Goal: Information Seeking & Learning: Learn about a topic

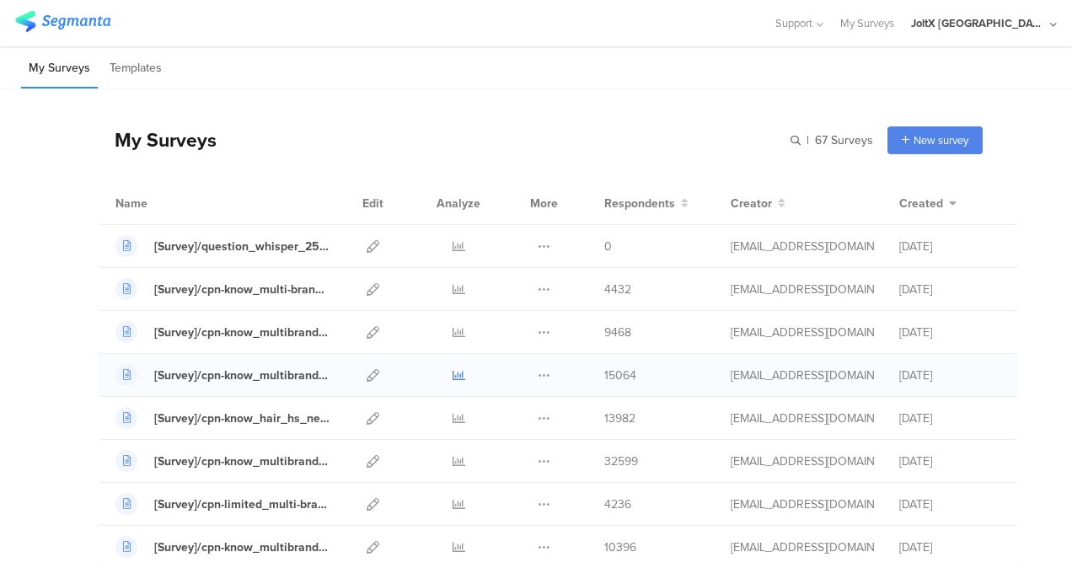
click at [453, 373] on icon at bounding box center [459, 375] width 13 height 13
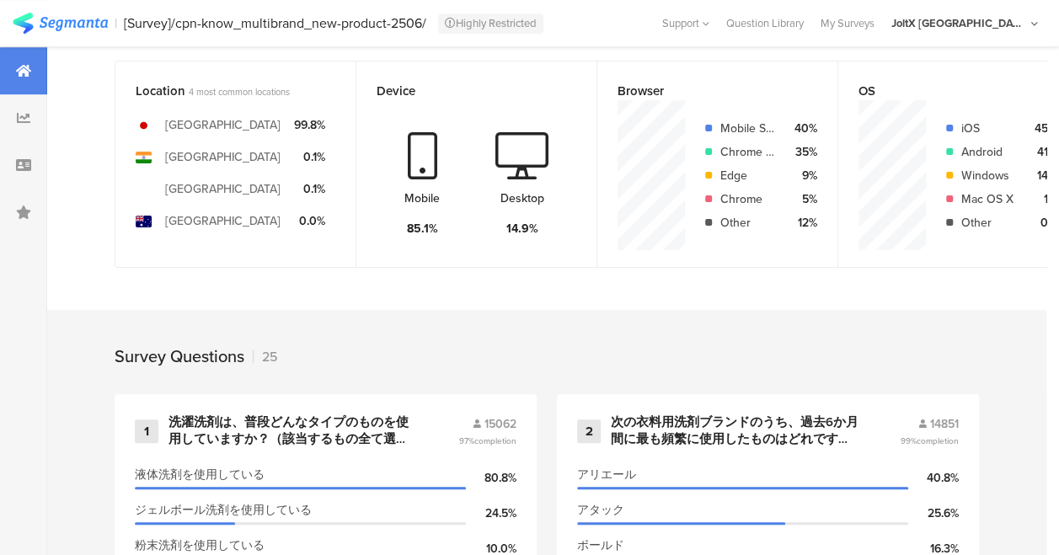
scroll to position [674, 0]
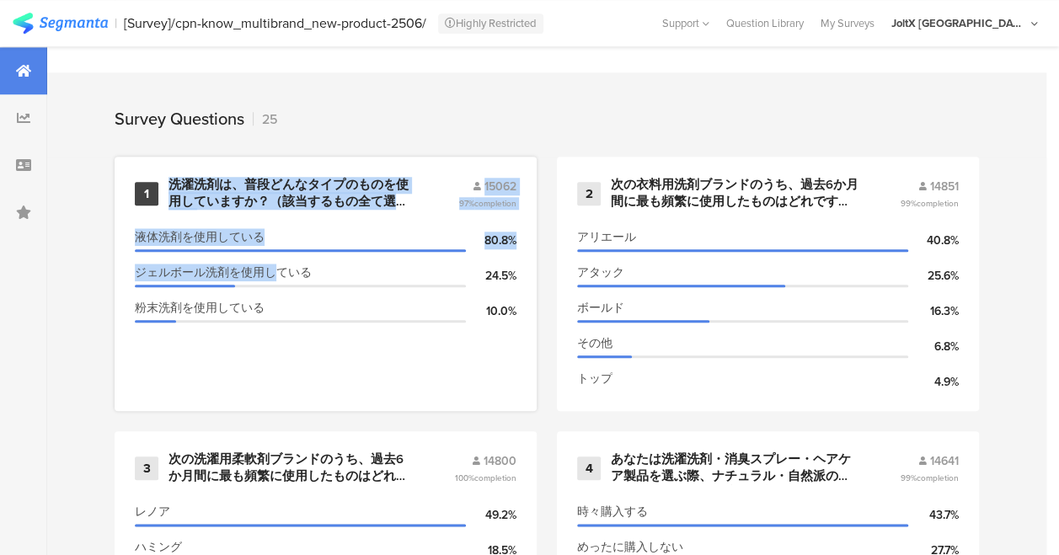
drag, startPoint x: 171, startPoint y: 190, endPoint x: 271, endPoint y: 267, distance: 126.3
click at [270, 267] on div "1 洗濯洗剤は、普段どんなタイプのものを使用していますか？（該当するもの全て選択） 15062 97% completion 液体洗剤を使用している 80.8…" at bounding box center [326, 284] width 422 height 255
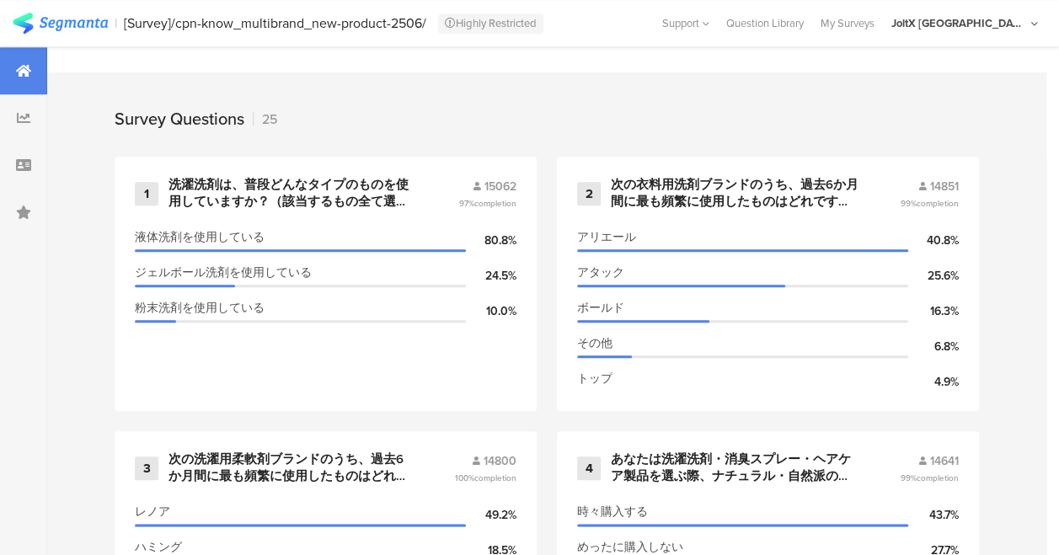
drag, startPoint x: 271, startPoint y: 267, endPoint x: 454, endPoint y: 112, distance: 239.8
click at [454, 112] on div "Survey Questions 25" at bounding box center [547, 114] width 1000 height 84
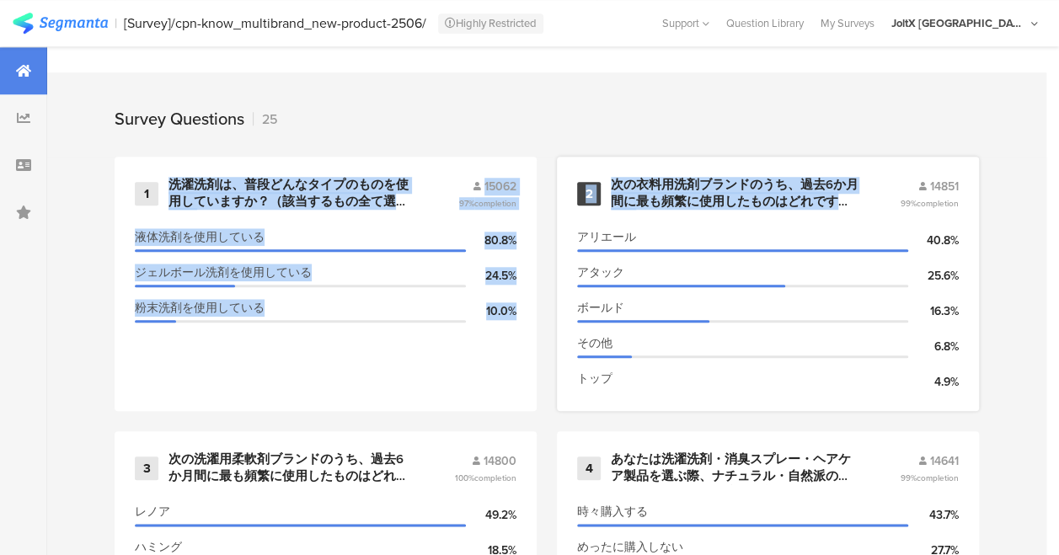
drag, startPoint x: 169, startPoint y: 189, endPoint x: 863, endPoint y: 207, distance: 693.9
copy div "洗濯洗剤は、普段どんなタイプのものを使用していますか？（該当するもの全て選択） 15062 97% completion 液体洗剤を使用している 80.8% …"
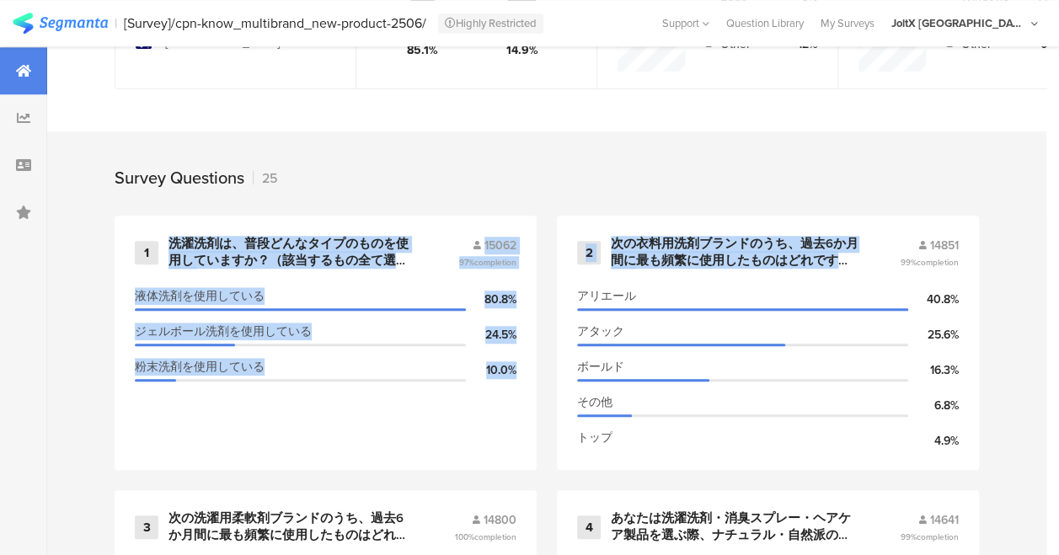
scroll to position [590, 0]
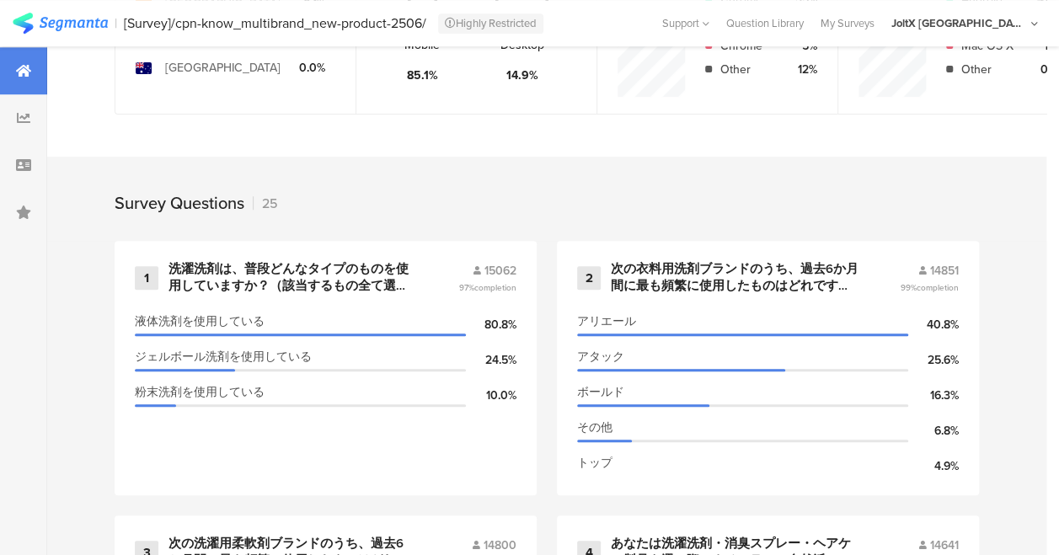
click at [725, 228] on div "Survey Questions 25" at bounding box center [547, 199] width 1000 height 84
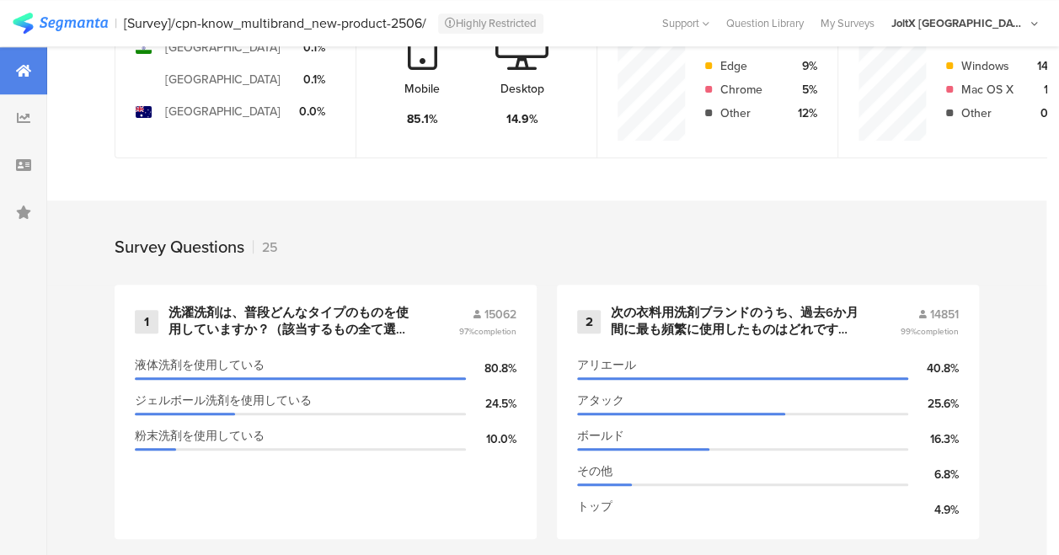
scroll to position [541, 0]
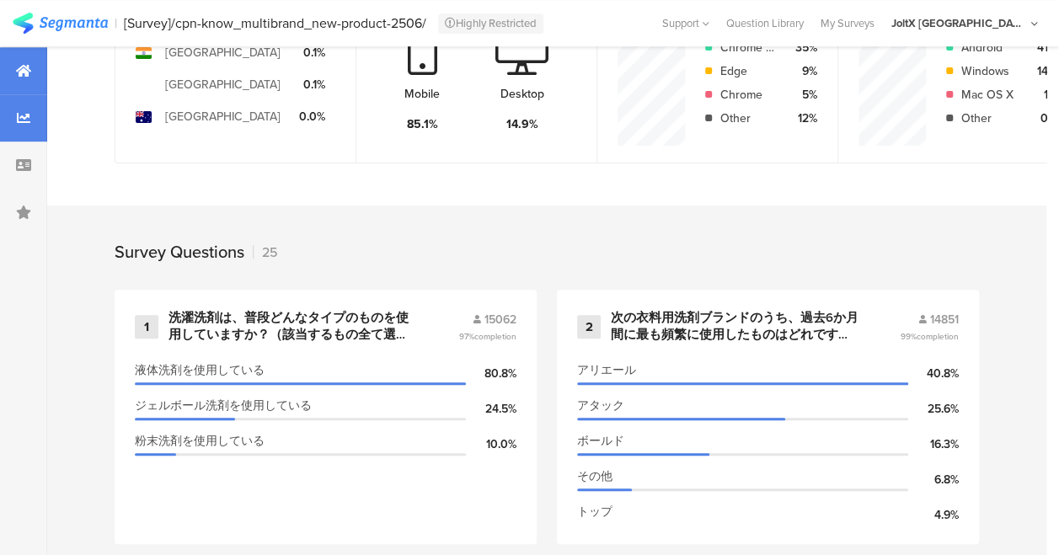
click at [13, 120] on div at bounding box center [23, 117] width 47 height 47
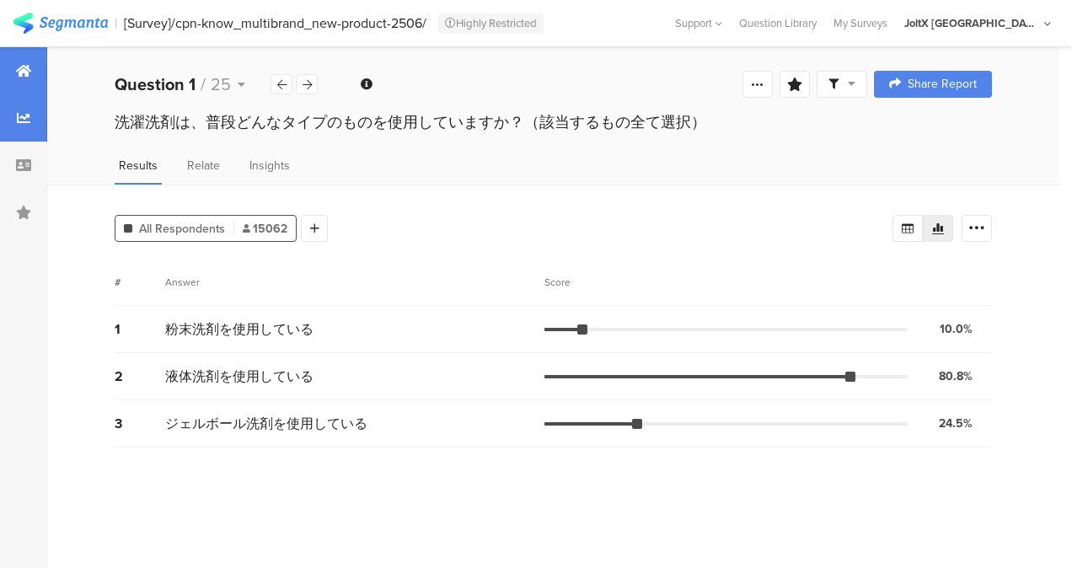
click at [22, 79] on div at bounding box center [23, 70] width 47 height 47
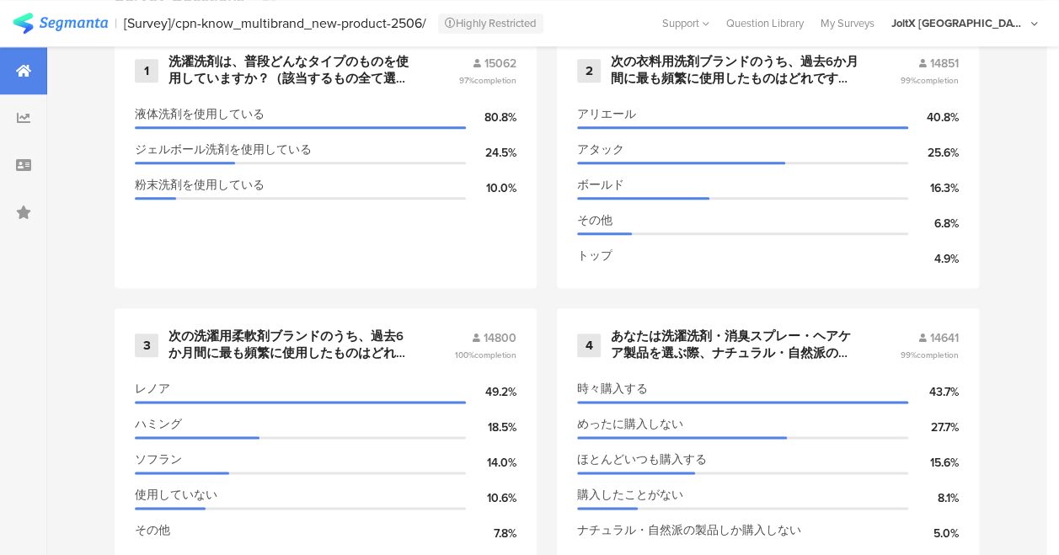
scroll to position [807, 0]
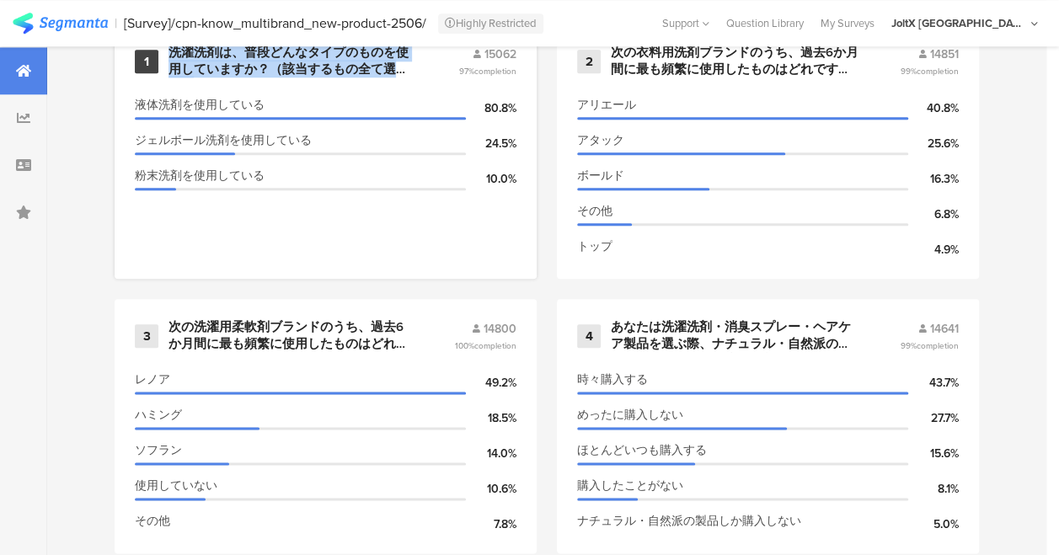
drag, startPoint x: 174, startPoint y: 59, endPoint x: 405, endPoint y: 78, distance: 232.5
click at [405, 78] on div "洗濯洗剤は、普段どんなタイプのものを使用していますか？（該当するもの全て選択）" at bounding box center [293, 61] width 249 height 33
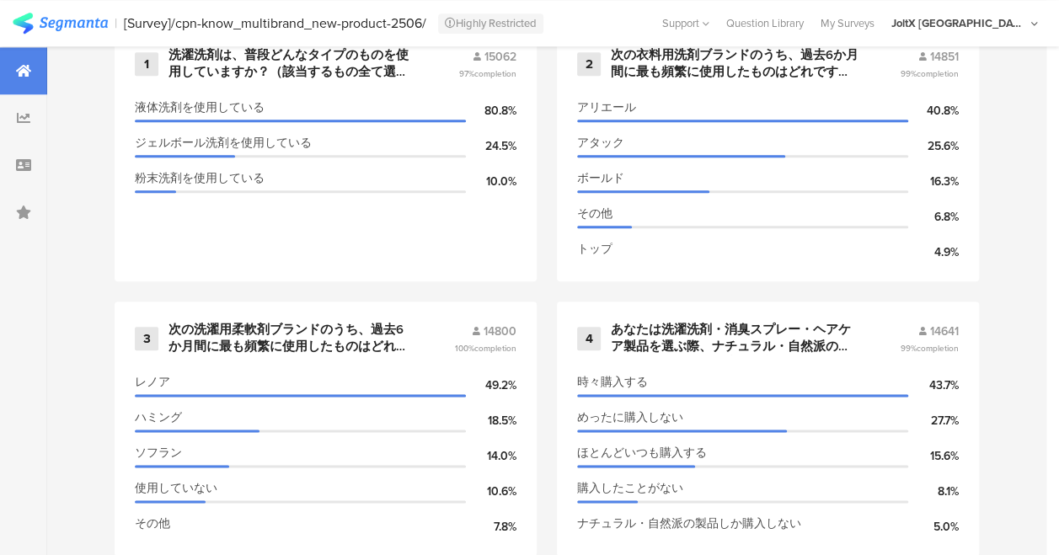
scroll to position [722, 0]
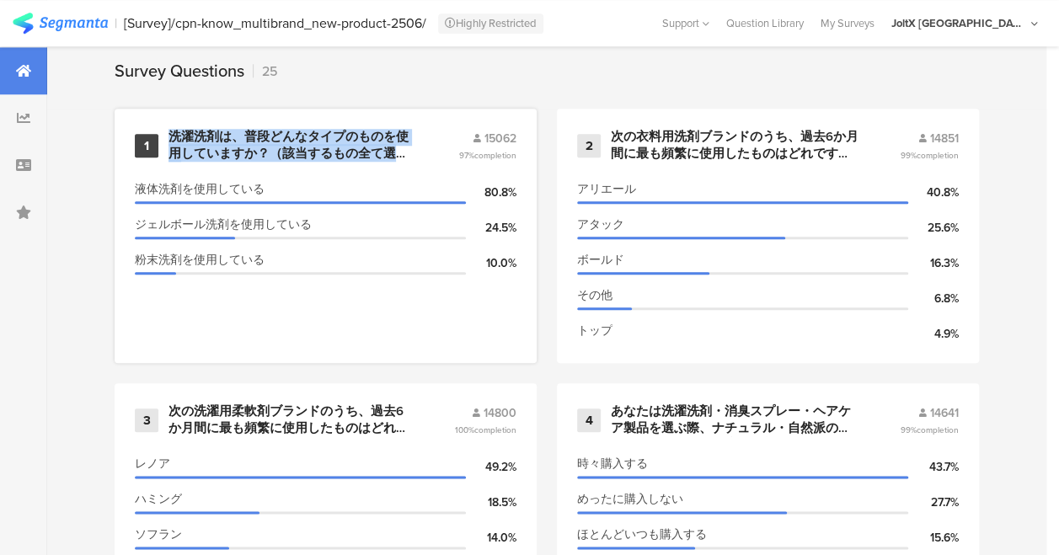
drag, startPoint x: 399, startPoint y: 157, endPoint x: 174, endPoint y: 140, distance: 226.5
click at [174, 140] on div "洗濯洗剤は、普段どんなタイプのものを使用していますか？（該当するもの全て選択）" at bounding box center [293, 145] width 249 height 33
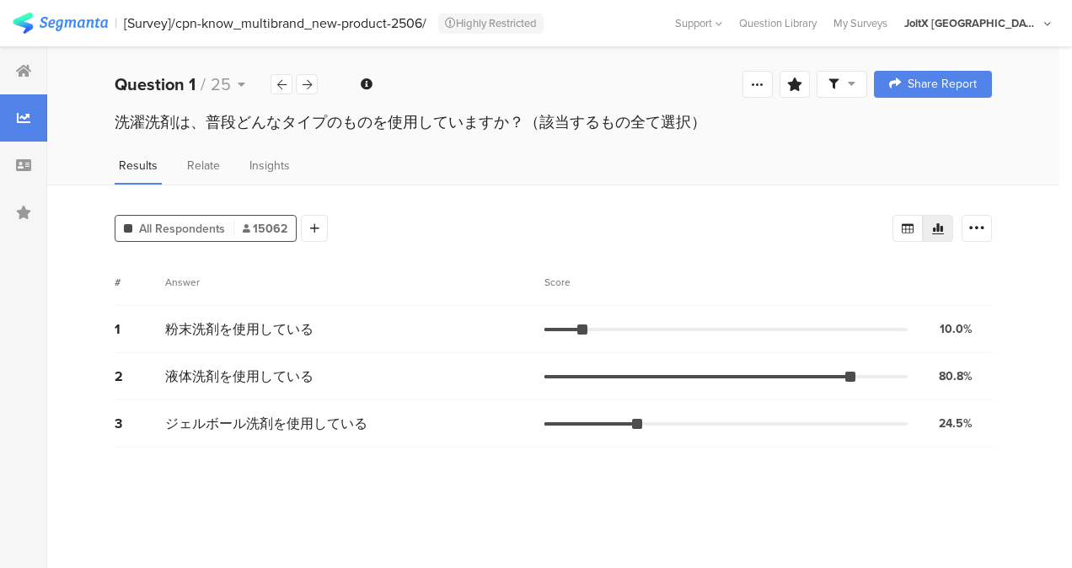
drag, startPoint x: 123, startPoint y: 128, endPoint x: 639, endPoint y: 138, distance: 515.9
click at [639, 138] on div "洗濯洗剤は、普段どんなタイプのものを使用していますか？（該当するもの全て選択）" at bounding box center [553, 124] width 1012 height 27
drag, startPoint x: 639, startPoint y: 138, endPoint x: 460, endPoint y: 153, distance: 179.3
click at [460, 153] on div "洗濯洗剤は、普段どんなタイプのものを使用していますか？（該当するもの全て選択）" at bounding box center [553, 138] width 1012 height 54
click at [83, 126] on div "洗濯洗剤は、普段どんなタイプのものを使用していますか？（該当するもの全て選択）" at bounding box center [553, 124] width 1012 height 27
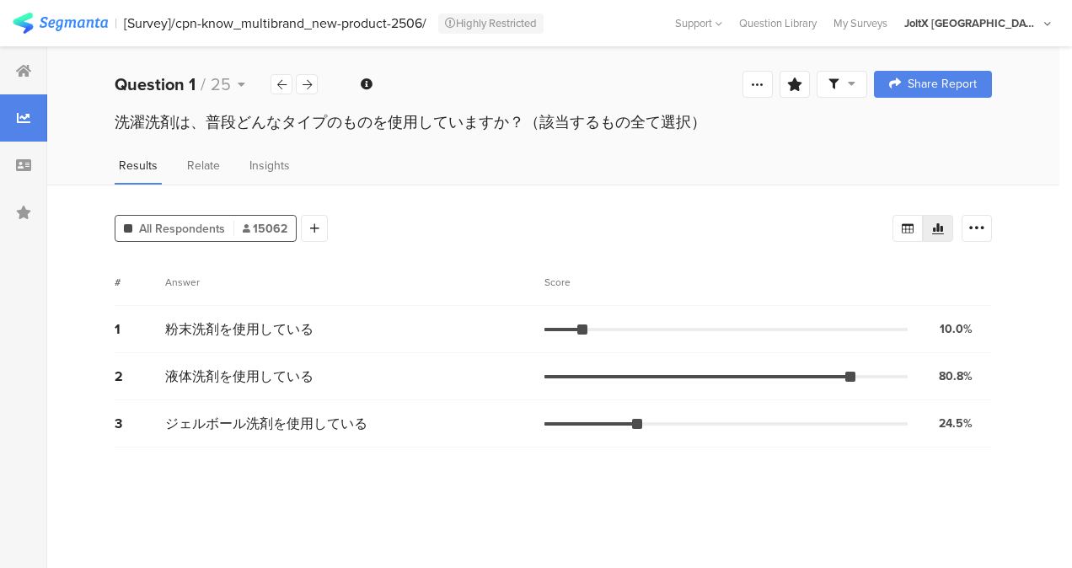
drag, startPoint x: 114, startPoint y: 121, endPoint x: 521, endPoint y: 130, distance: 407.2
click at [521, 130] on div "洗濯洗剤は、普段どんなタイプのものを使用していますか？（該当するもの全て選択）" at bounding box center [553, 124] width 1012 height 27
copy div "洗濯洗剤は、普段どんなタイプのものを使用していますか？"
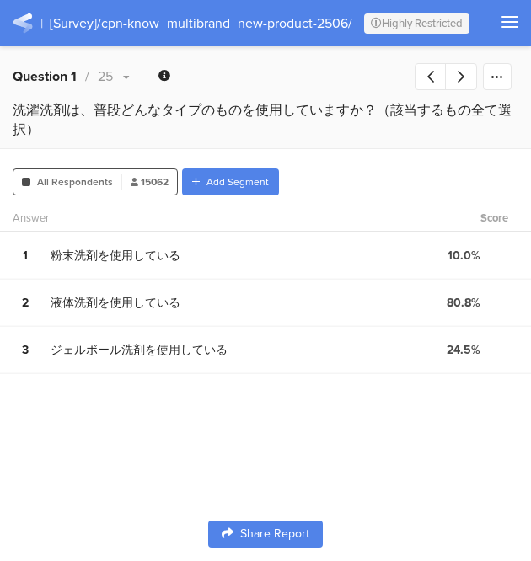
click at [465, 72] on div at bounding box center [461, 76] width 30 height 25
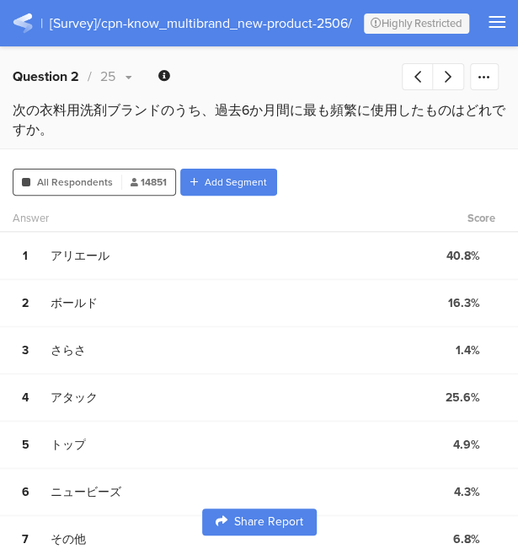
drag, startPoint x: 12, startPoint y: 110, endPoint x: 39, endPoint y: 126, distance: 31.4
click at [39, 126] on div "次の衣料用洗剤ブランドのうち、過去6か月間に最も頻繁に使用したものはどれですか。" at bounding box center [259, 128] width 518 height 56
copy div "次の衣料用洗剤ブランドのうち、過去6か月間に最も頻繁に使用したものはどれですか"
click at [464, 75] on div at bounding box center [448, 76] width 30 height 25
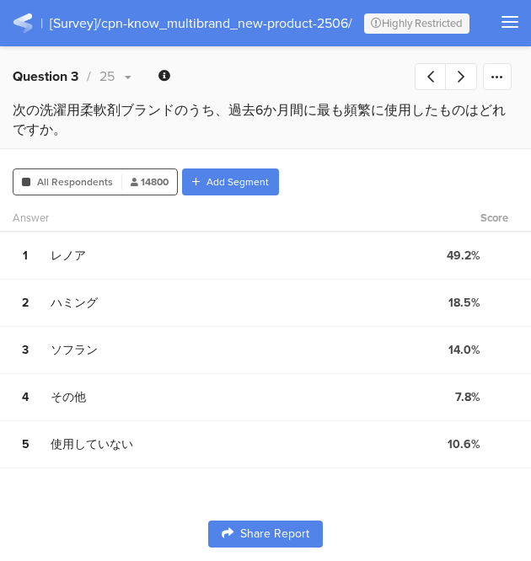
drag, startPoint x: 76, startPoint y: 134, endPoint x: 18, endPoint y: 115, distance: 61.0
click at [18, 115] on div "次の洗濯用柔軟剤ブランドのうち、過去6か月間に最も頻繁に使用したものはどれですか。" at bounding box center [266, 119] width 506 height 39
copy div "次の洗濯用柔軟剤ブランドのうち、過去6か月間に最も頻繁に使用したものはどれですか。"
click at [455, 73] on div at bounding box center [461, 76] width 30 height 25
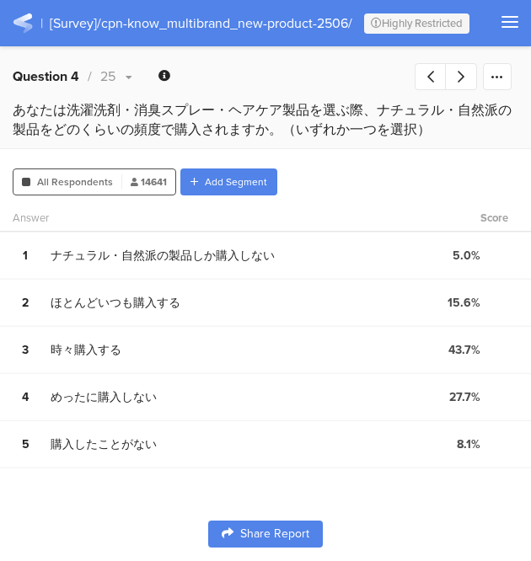
drag, startPoint x: 16, startPoint y: 108, endPoint x: 279, endPoint y: 138, distance: 264.7
click at [279, 138] on div "あなたは洗濯洗剤・消臭スプレー・ヘアケア製品を選ぶ際、ナチュラル・自然派の製品をどのくらいの頻度で購入されますか。（いずれか一つを選択）" at bounding box center [266, 119] width 506 height 39
copy div "あなたは洗濯洗剤・消臭スプレー・ヘアケア製品を選ぶ際、ナチュラル・自然派の製品をどのくらいの頻度で購入されますか。"
click at [460, 72] on icon at bounding box center [461, 76] width 7 height 13
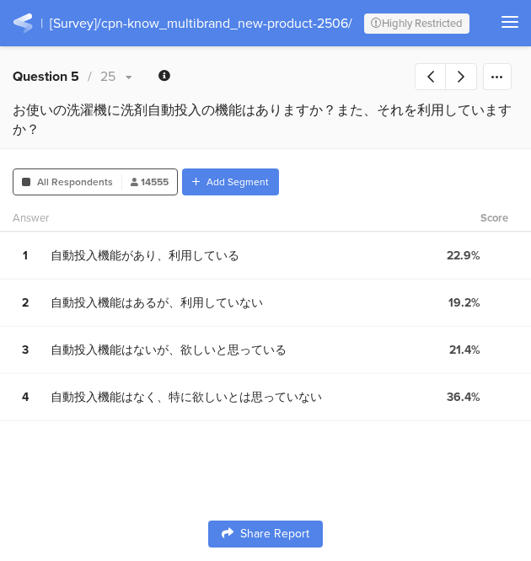
drag, startPoint x: 7, startPoint y: 109, endPoint x: 56, endPoint y: 126, distance: 52.0
click at [56, 126] on div "お使いの洗濯機に洗剤自動投入の機能はありますか？また、それを利用していますか？" at bounding box center [265, 128] width 531 height 56
copy div "お使いの洗濯機に洗剤自動投入の機能はありますか？また、それを利用していますか？"
click at [465, 73] on div at bounding box center [461, 76] width 30 height 25
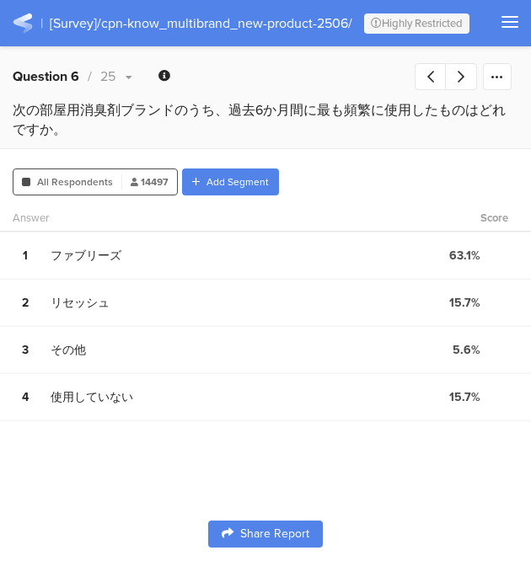
drag, startPoint x: 78, startPoint y: 123, endPoint x: 15, endPoint y: 115, distance: 62.8
click at [15, 115] on div "次の部屋用消臭剤ブランドのうち、過去6か月間に最も頻繁に使用したものはどれですか。" at bounding box center [266, 119] width 506 height 39
copy div "次の部屋用消臭剤ブランドのうち、過去6か月間に最も頻繁に使用したものはどれですか。"
click at [456, 76] on div at bounding box center [461, 76] width 30 height 25
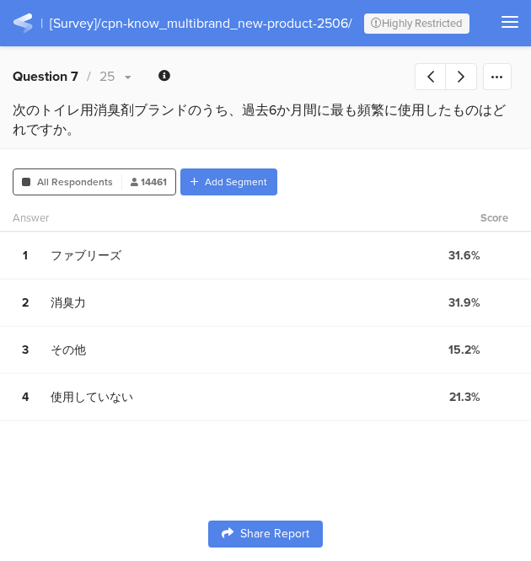
drag, startPoint x: 83, startPoint y: 126, endPoint x: 19, endPoint y: 114, distance: 65.1
click at [19, 114] on div "次のトイレ用消臭剤ブランドのうち、過去6か月間に最も頻繁に使用したものはどれですか。" at bounding box center [266, 119] width 506 height 39
copy div "次のトイレ用消臭剤ブランドのうち、過去6か月間に最も頻繁に使用したものはどれですか。"
click at [462, 70] on icon at bounding box center [461, 76] width 7 height 13
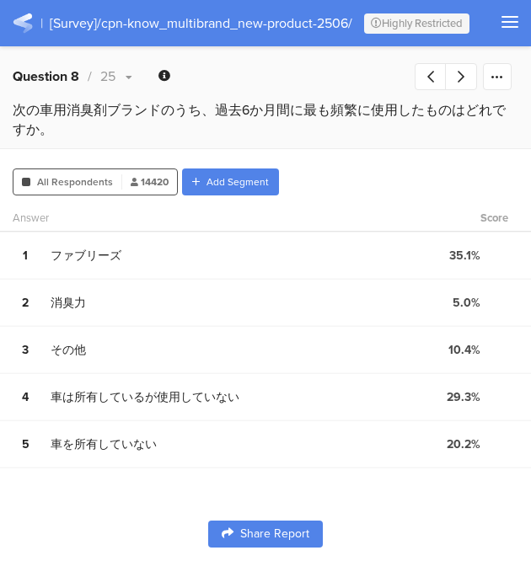
drag, startPoint x: 59, startPoint y: 125, endPoint x: 17, endPoint y: 115, distance: 43.1
click at [17, 115] on div "次の車用消臭剤ブランドのうち、過去6か月間に最も頻繁に使用したものはどれですか。" at bounding box center [266, 119] width 506 height 39
copy div "次の車用消臭剤ブランドのうち、過去6か月間に最も頻繁に使用したものはどれですか。"
click at [457, 73] on div at bounding box center [461, 76] width 30 height 25
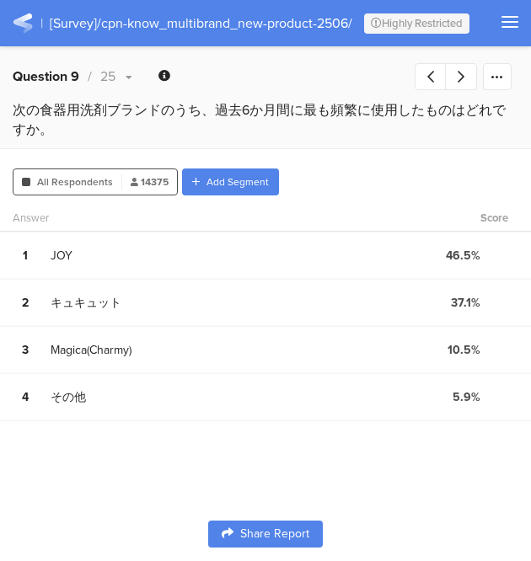
drag, startPoint x: 61, startPoint y: 127, endPoint x: 18, endPoint y: 112, distance: 45.6
click at [18, 112] on div "次の食器用洗剤ブランドのうち、過去6か月間に最も頻繁に使用したものはどれですか。" at bounding box center [266, 119] width 506 height 39
copy div "次の食器用洗剤ブランドのうち、過去6か月間に最も頻繁に使用したものはどれですか。"
click at [460, 80] on icon at bounding box center [461, 76] width 7 height 13
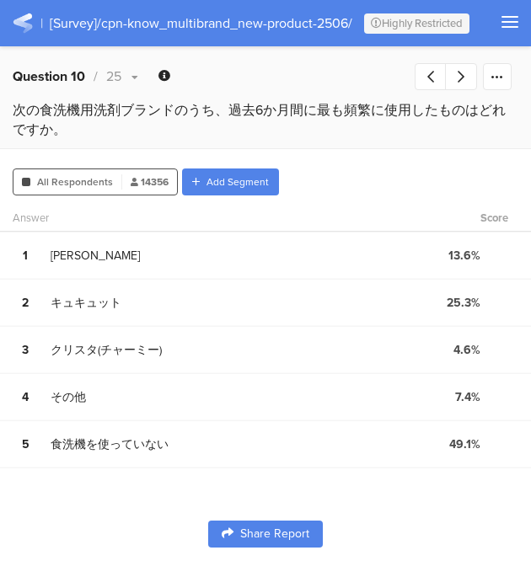
drag, startPoint x: 75, startPoint y: 130, endPoint x: 10, endPoint y: 118, distance: 66.0
click at [10, 118] on div "次の食洗機用洗剤ブランドのうち、過去6か月間に最も頻繁に使用したものはどれですか。" at bounding box center [265, 128] width 531 height 56
click at [459, 67] on div at bounding box center [461, 76] width 30 height 25
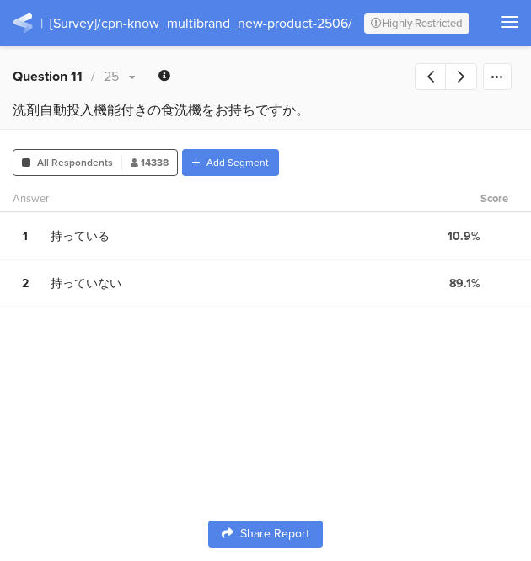
drag, startPoint x: 13, startPoint y: 110, endPoint x: 306, endPoint y: 116, distance: 292.5
click at [306, 116] on div "洗剤自動投入機能付きの食洗機をお持ちですか。" at bounding box center [266, 109] width 506 height 19
click at [465, 83] on div at bounding box center [461, 76] width 30 height 25
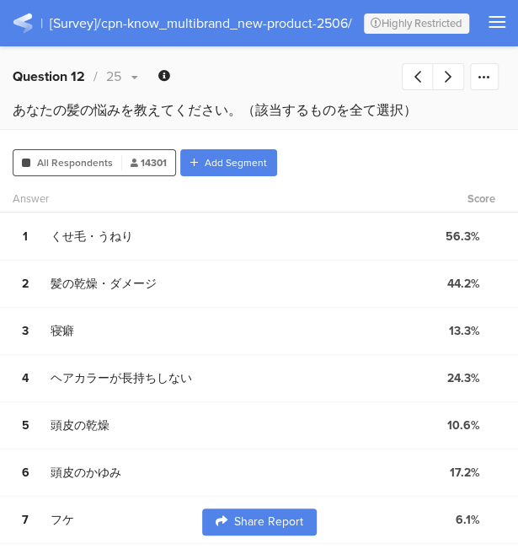
drag, startPoint x: 2, startPoint y: 110, endPoint x: 243, endPoint y: 118, distance: 241.2
click at [243, 118] on div "あなたの髪の悩みを教えてください。（該当するものを全て選択）" at bounding box center [259, 118] width 518 height 37
click at [457, 80] on div at bounding box center [448, 76] width 30 height 25
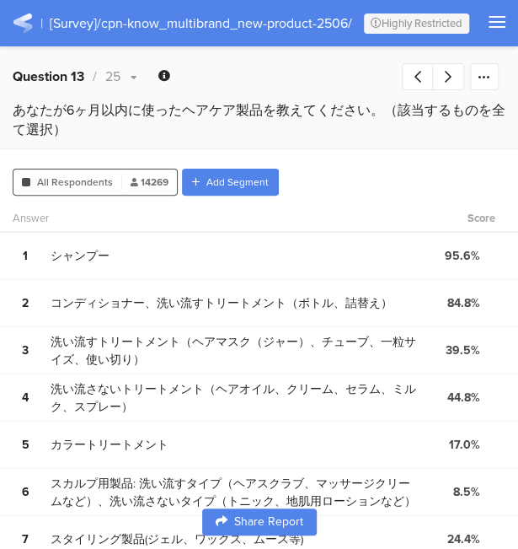
drag, startPoint x: 13, startPoint y: 112, endPoint x: 383, endPoint y: 114, distance: 370.8
click at [383, 114] on div "あなたが6ヶ月以内に使ったヘアケア製品を教えてください。（該当するものを全て選択）" at bounding box center [259, 119] width 493 height 39
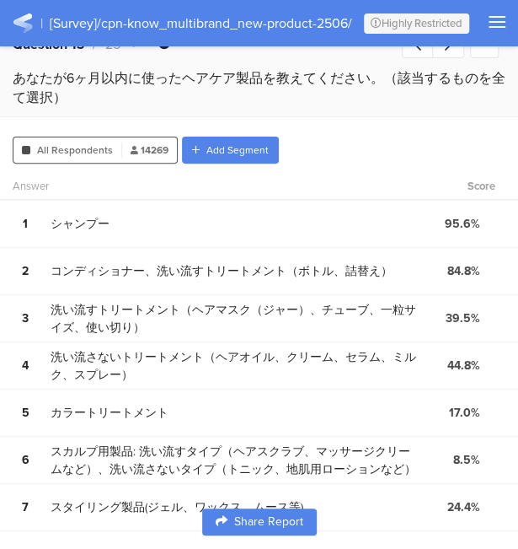
scroll to position [34, 0]
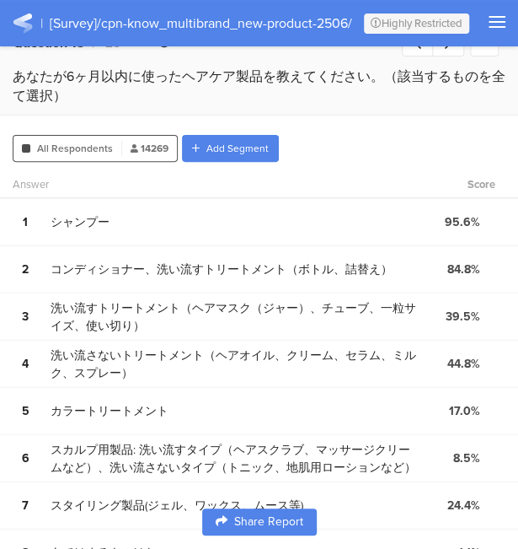
click at [458, 51] on div at bounding box center [448, 42] width 30 height 25
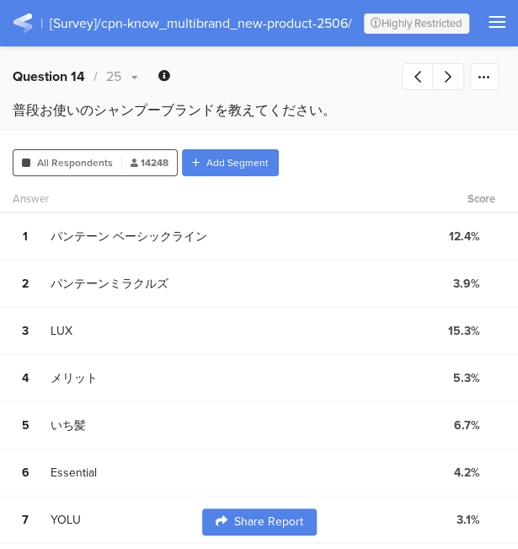
drag, startPoint x: 17, startPoint y: 114, endPoint x: 328, endPoint y: 113, distance: 311.0
click at [328, 113] on div "普段お使いのシャンプーブランドを教えてください。" at bounding box center [259, 109] width 493 height 19
click at [452, 74] on icon at bounding box center [448, 76] width 7 height 13
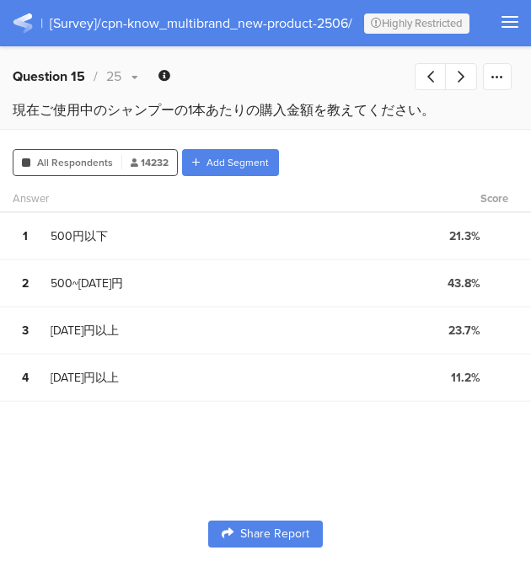
drag, startPoint x: 11, startPoint y: 115, endPoint x: 432, endPoint y: 115, distance: 421.4
click at [432, 115] on div "現在ご使用中のシャンプーの1本あたりの購入金額を教えてください。" at bounding box center [265, 118] width 531 height 37
click at [464, 75] on icon at bounding box center [461, 76] width 7 height 13
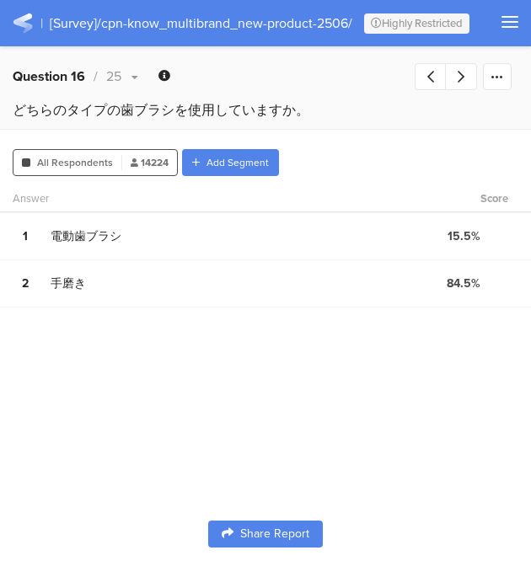
drag, startPoint x: 17, startPoint y: 113, endPoint x: 336, endPoint y: 119, distance: 319.5
click at [336, 119] on div "どちらのタイプの歯ブラシを使用していますか。" at bounding box center [266, 109] width 506 height 19
click at [465, 83] on div at bounding box center [461, 76] width 30 height 25
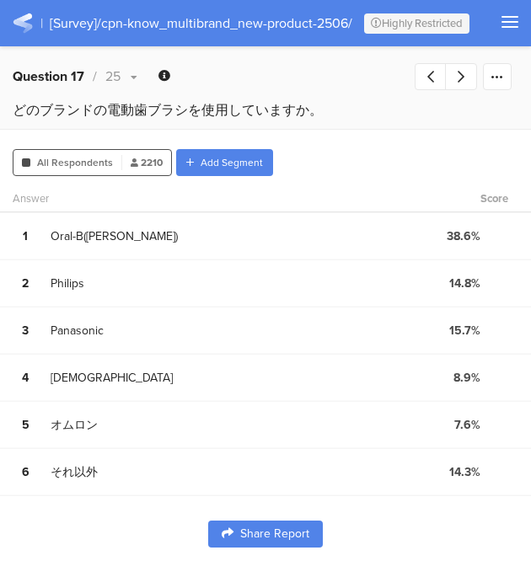
drag, startPoint x: 7, startPoint y: 110, endPoint x: 318, endPoint y: 121, distance: 311.2
click at [318, 121] on div "どのブランドの電動歯ブラシを使用していますか。" at bounding box center [265, 118] width 531 height 37
click at [462, 73] on icon at bounding box center [461, 76] width 7 height 13
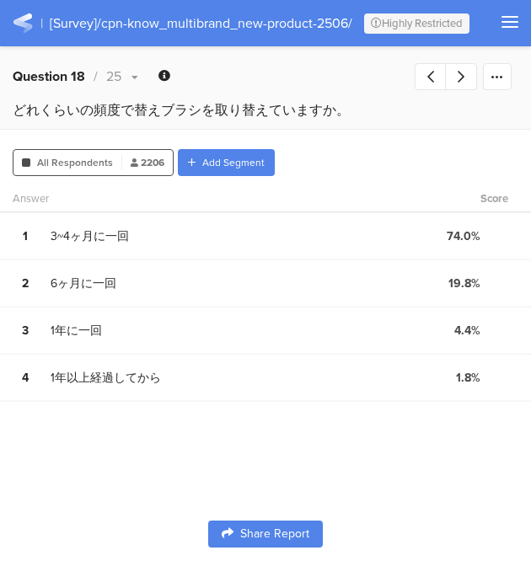
drag, startPoint x: 19, startPoint y: 111, endPoint x: 357, endPoint y: 122, distance: 339.0
click at [357, 122] on div "どれくらいの頻度で替えブラシを取り替えていますか。" at bounding box center [266, 112] width 506 height 24
click at [457, 75] on div at bounding box center [461, 76] width 30 height 25
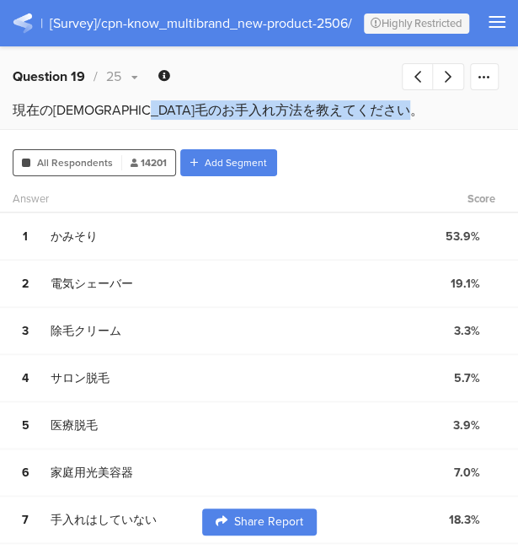
drag, startPoint x: 11, startPoint y: 109, endPoint x: 308, endPoint y: 119, distance: 297.7
click at [308, 119] on div "現在のムダ毛のお手入れ方法を教えてください。" at bounding box center [259, 118] width 518 height 37
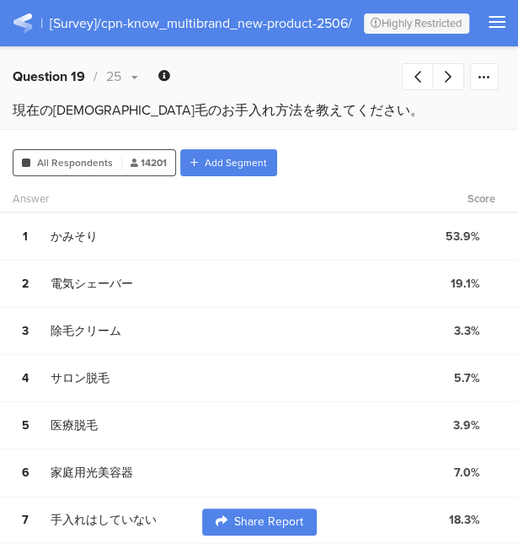
click at [455, 75] on div at bounding box center [448, 76] width 30 height 25
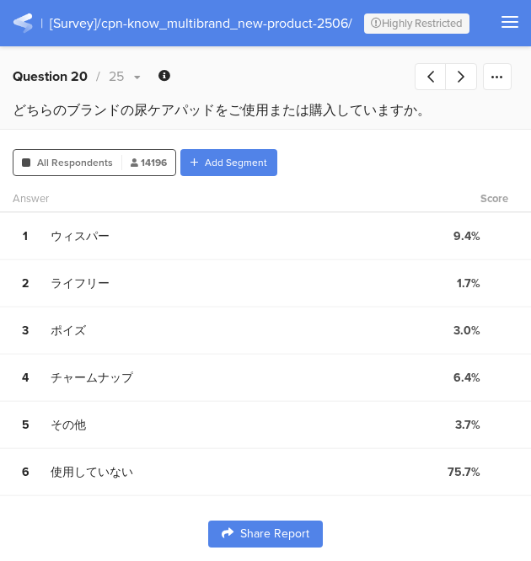
drag, startPoint x: 425, startPoint y: 109, endPoint x: 16, endPoint y: 113, distance: 408.8
click at [16, 113] on div "どちらのブランドの尿ケアパッドをご使用または購入していますか。" at bounding box center [266, 109] width 506 height 19
click at [461, 83] on div at bounding box center [461, 76] width 30 height 25
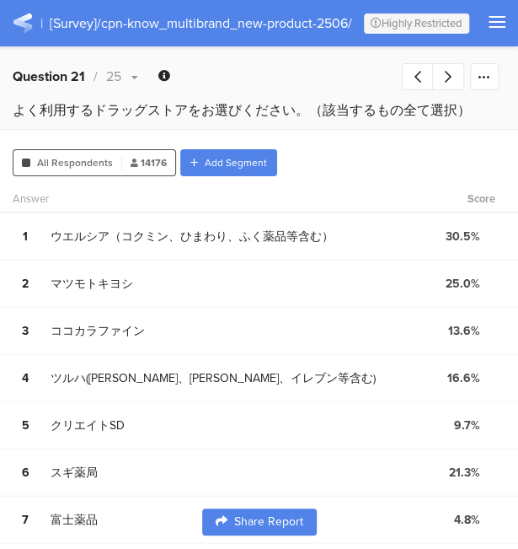
drag, startPoint x: 19, startPoint y: 115, endPoint x: 479, endPoint y: 107, distance: 460.2
click at [479, 107] on div "よく利用するドラッグストアをお選びください。（該当するもの全て選択）" at bounding box center [259, 109] width 493 height 19
click at [452, 73] on icon at bounding box center [448, 76] width 7 height 13
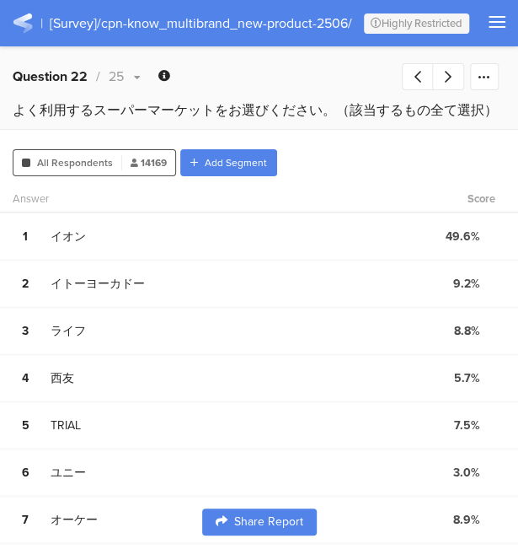
drag, startPoint x: 13, startPoint y: 110, endPoint x: 493, endPoint y: 114, distance: 479.6
click at [493, 114] on div "よく利用するスーパーマーケットをお選びください。（該当するもの全て選択）" at bounding box center [259, 109] width 493 height 19
click at [456, 80] on div at bounding box center [448, 76] width 30 height 25
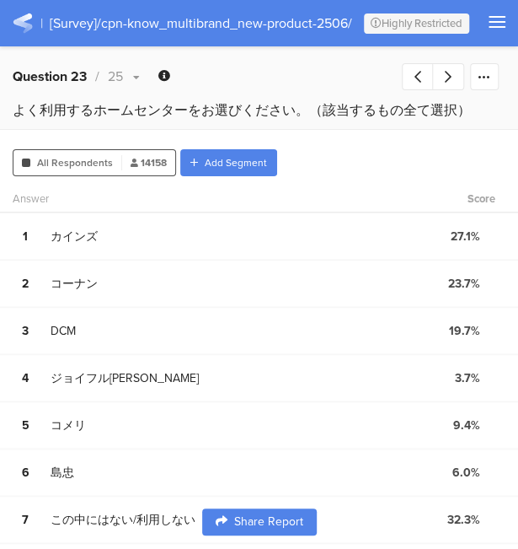
drag, startPoint x: 9, startPoint y: 107, endPoint x: 460, endPoint y: 115, distance: 451.0
click at [460, 115] on div "よく利用するホームセンターをお選びください。（該当するもの全て選択）" at bounding box center [259, 118] width 518 height 37
click at [464, 67] on div at bounding box center [448, 76] width 30 height 25
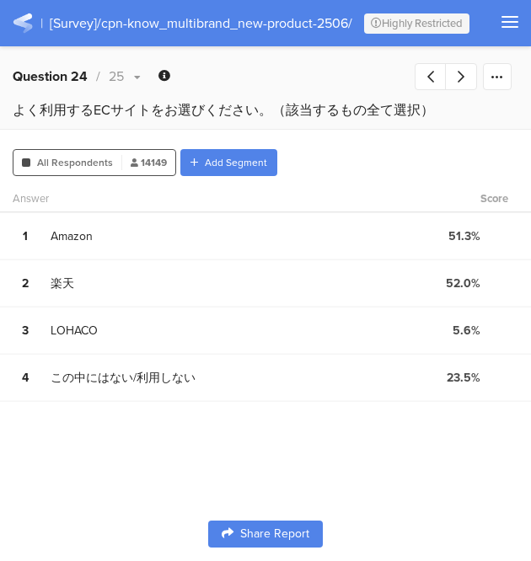
drag, startPoint x: 15, startPoint y: 110, endPoint x: 430, endPoint y: 114, distance: 414.7
click at [430, 114] on div "よく利用するECサイトをお選びください。（該当するもの全て選択）" at bounding box center [266, 109] width 506 height 19
click at [469, 81] on div at bounding box center [461, 76] width 30 height 25
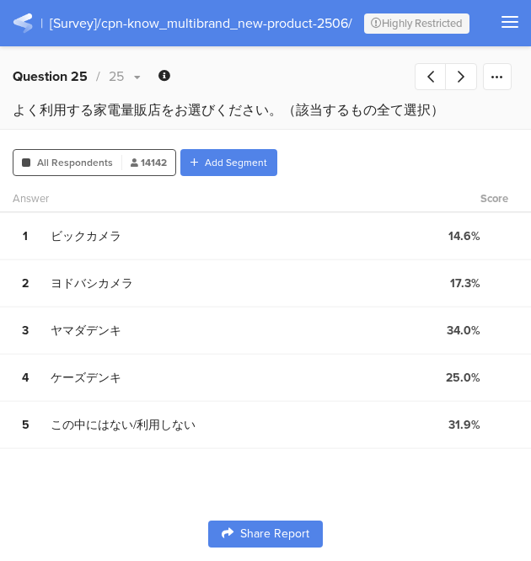
drag, startPoint x: 6, startPoint y: 112, endPoint x: 442, endPoint y: 119, distance: 435.8
click at [442, 119] on div "よく利用する家電量販店をお選びください。（該当するもの全て選択）" at bounding box center [265, 118] width 531 height 37
